Goal: Check status: Check status

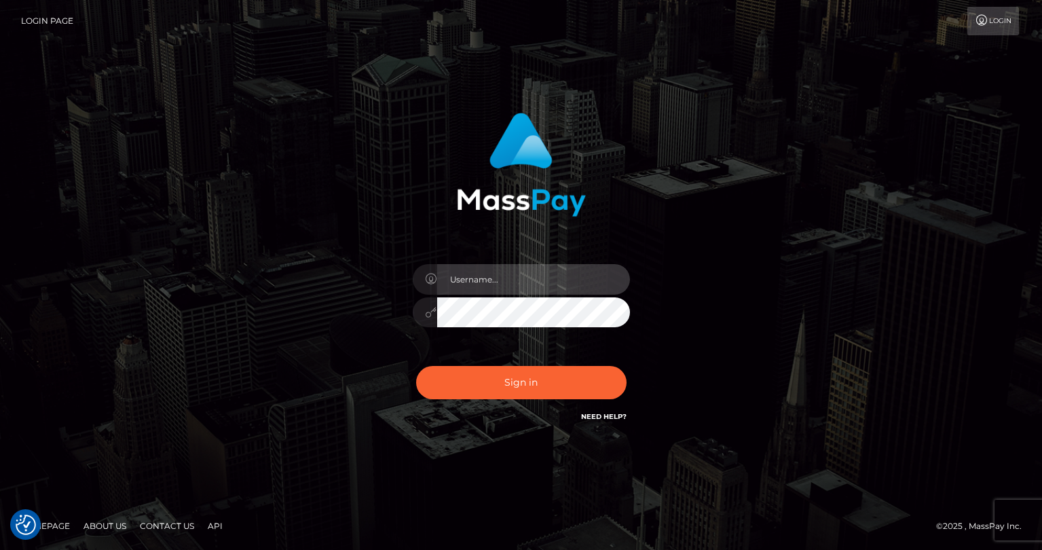
click at [502, 291] on input "text" at bounding box center [533, 279] width 193 height 31
type input "tatyanafansly1"
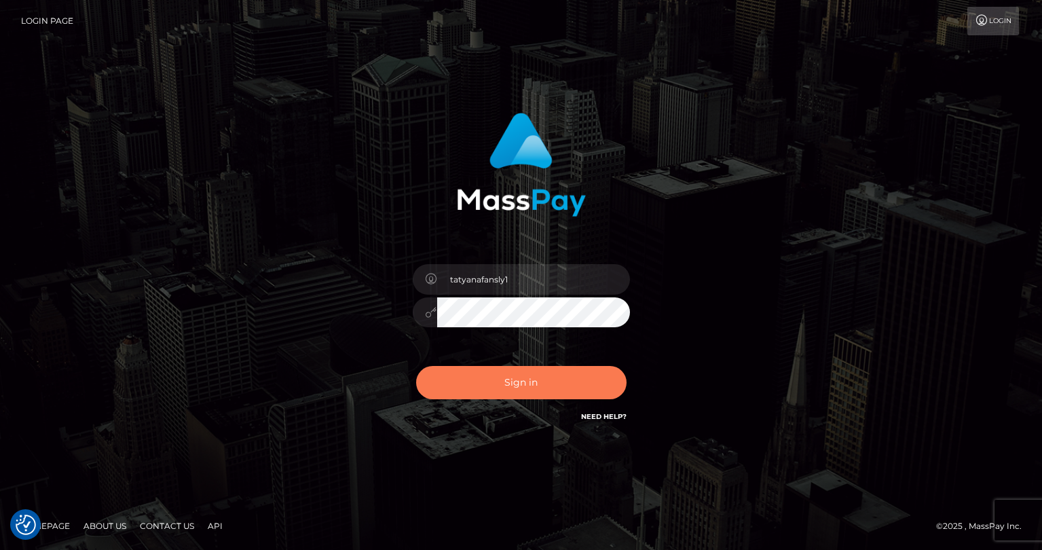
click at [504, 373] on button "Sign in" at bounding box center [521, 382] width 210 height 33
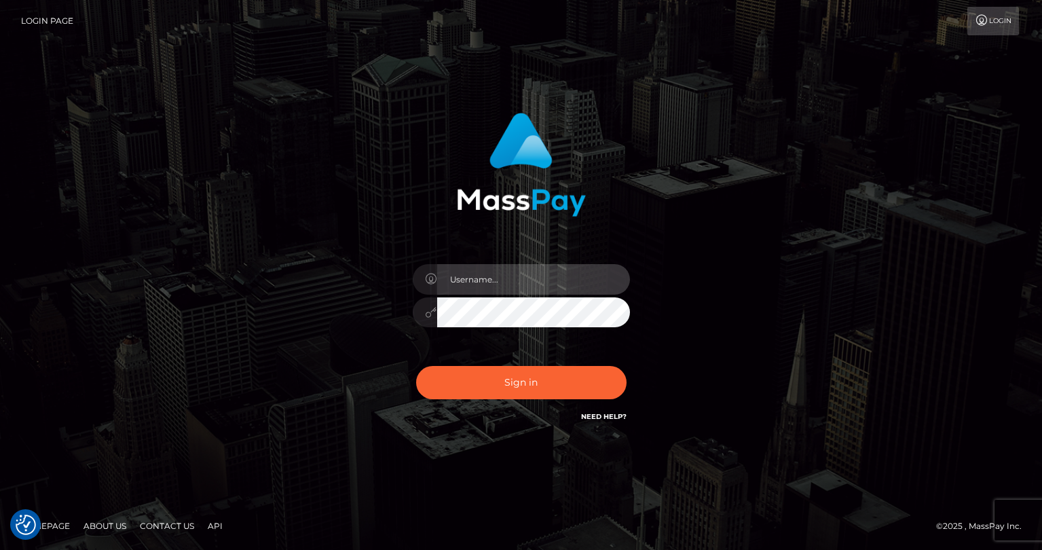
click at [539, 285] on input "text" at bounding box center [533, 279] width 193 height 31
type input "tatyanafansly1"
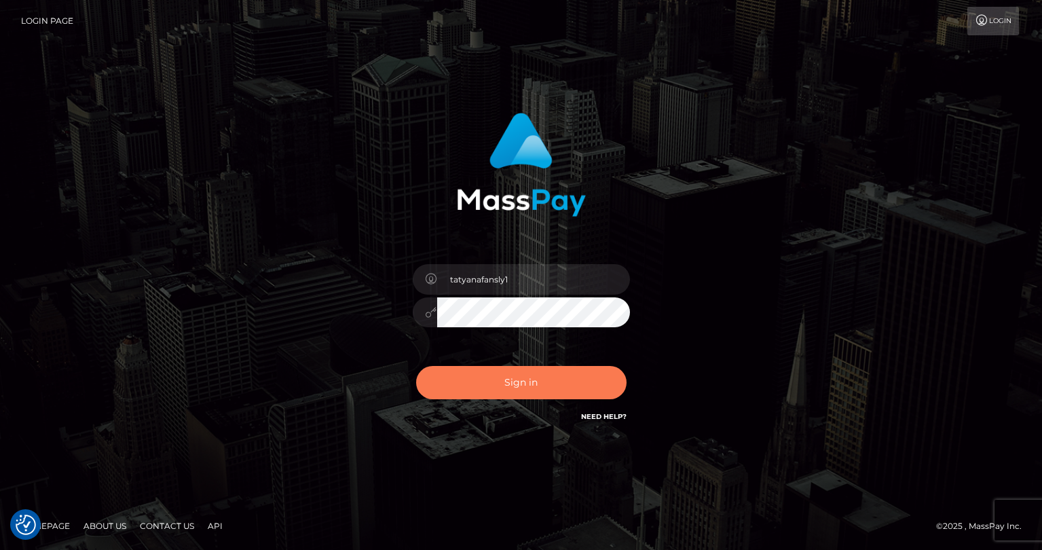
click at [534, 375] on button "Sign in" at bounding box center [521, 382] width 210 height 33
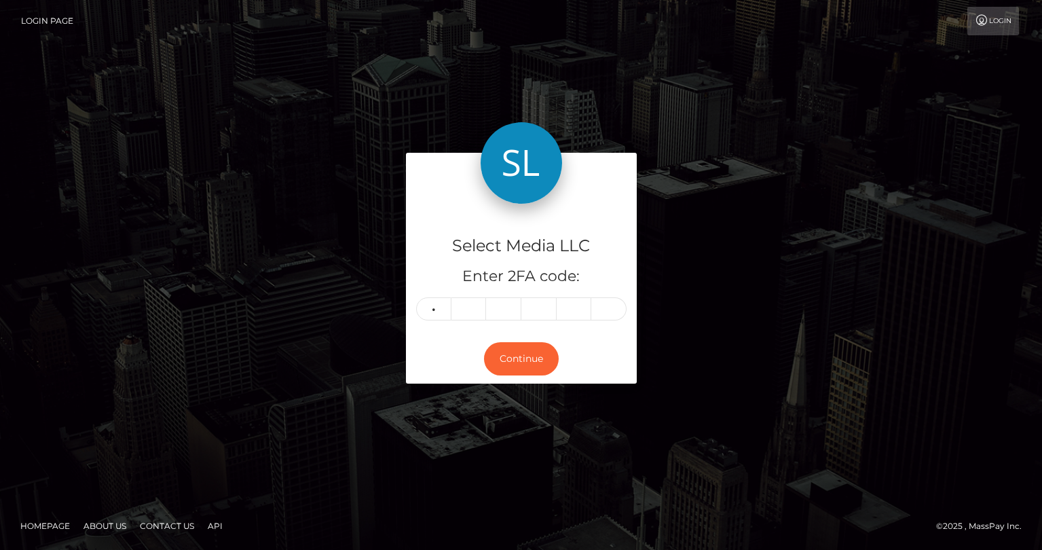
type input "1"
type input "5"
type input "2"
type input "8"
type input "5"
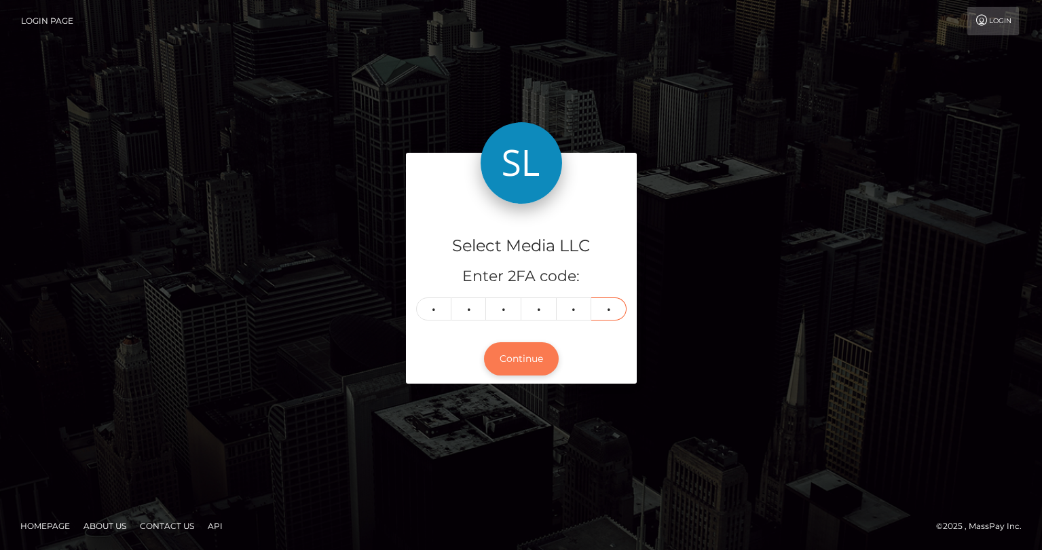
type input "0"
click at [504, 361] on button "Continue" at bounding box center [521, 358] width 75 height 33
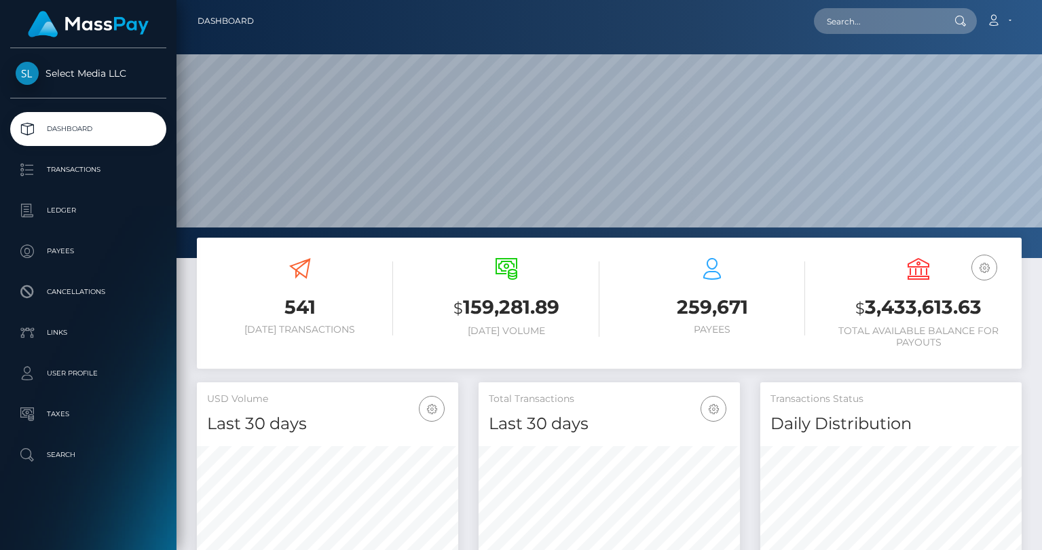
scroll to position [240, 261]
click at [909, 312] on h3 "$ 3,433,613.63" at bounding box center [918, 308] width 186 height 28
copy h3 "3,433,613.63"
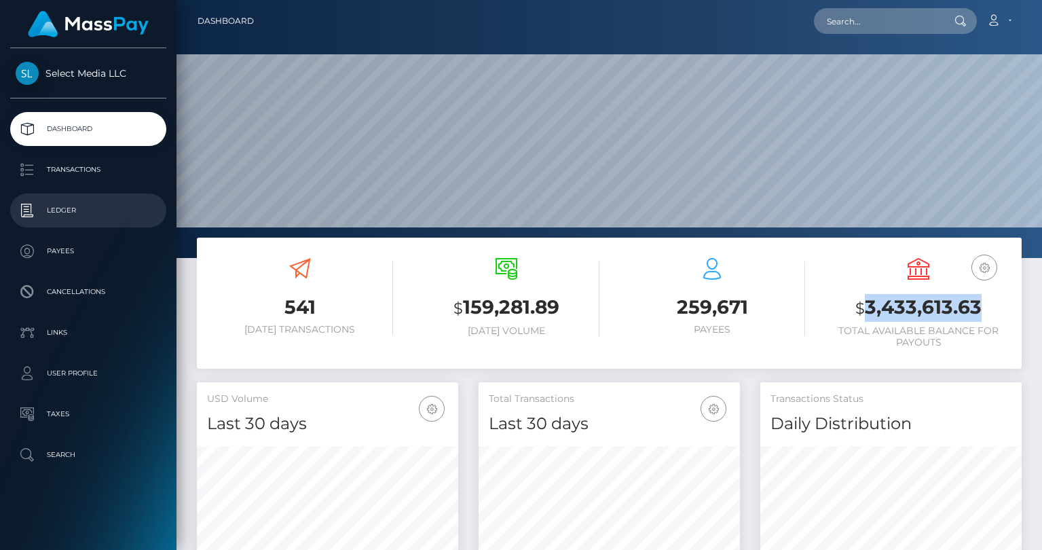
click at [60, 214] on p "Ledger" at bounding box center [88, 210] width 145 height 20
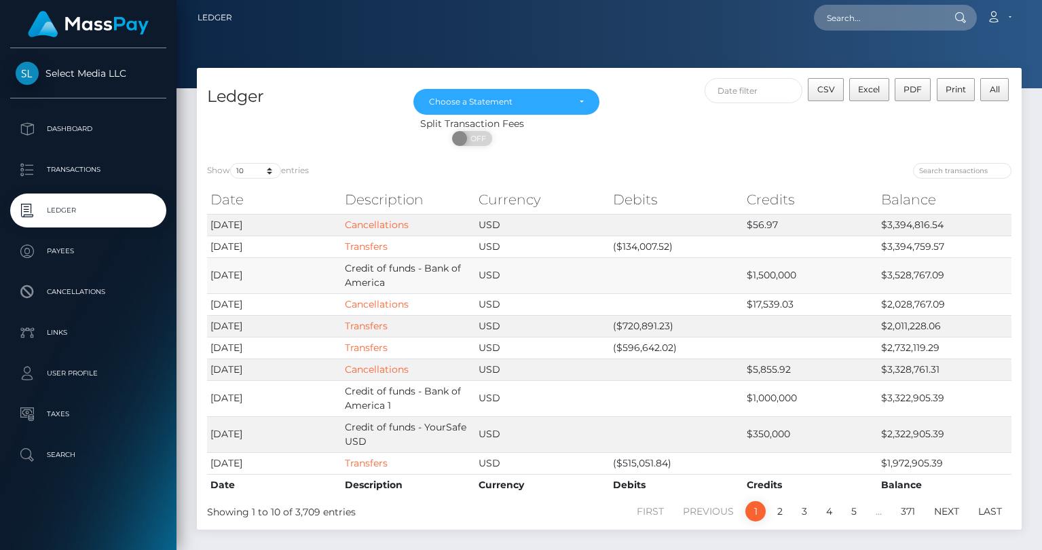
scroll to position [4, 0]
